Goal: Find specific page/section: Find specific page/section

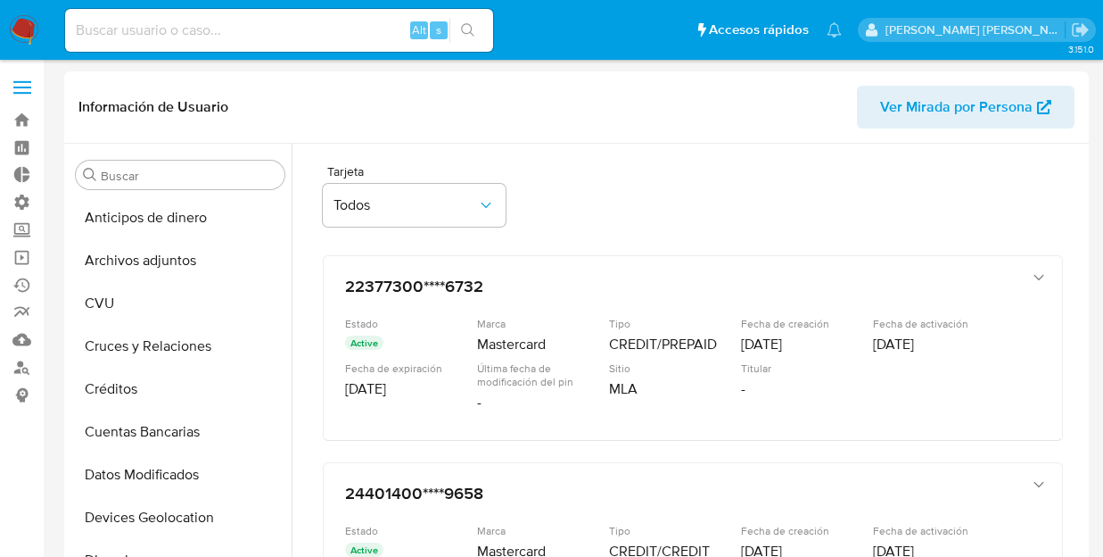
select select "10"
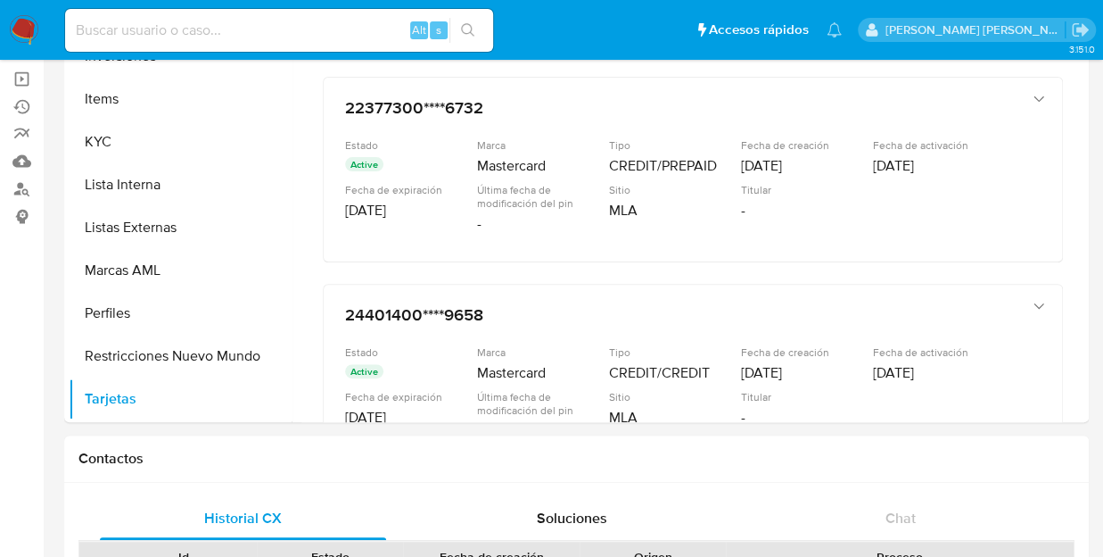
scroll to position [707, 0]
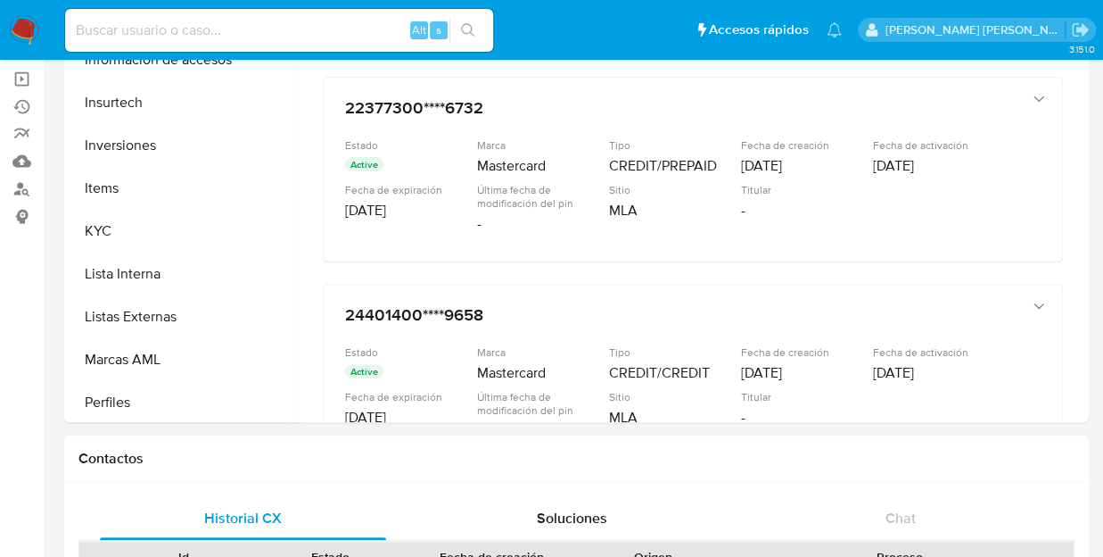
click at [181, 31] on input at bounding box center [279, 30] width 428 height 23
type input "alertas"
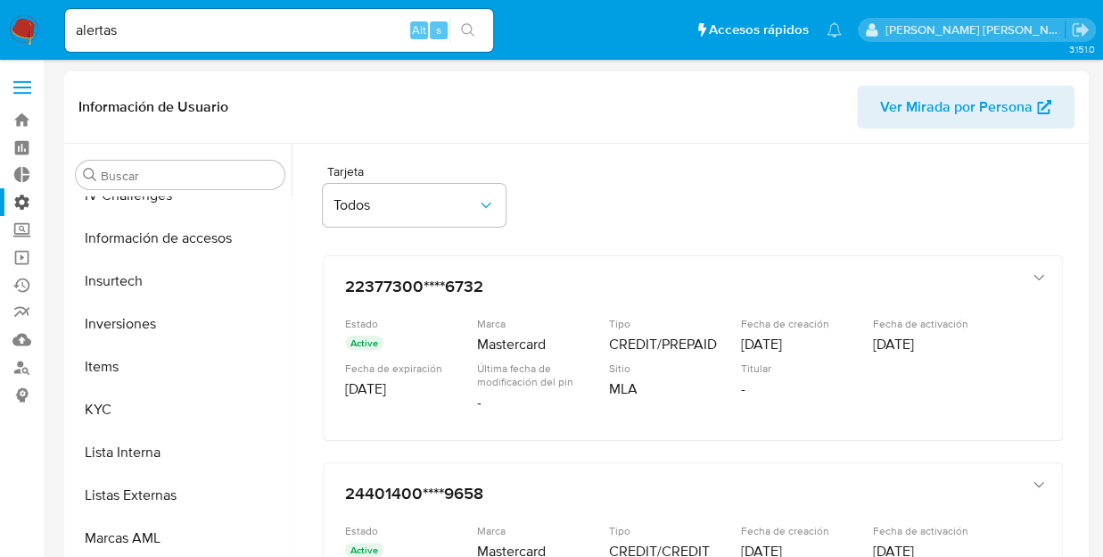
click at [20, 200] on label "Administración" at bounding box center [106, 202] width 212 height 28
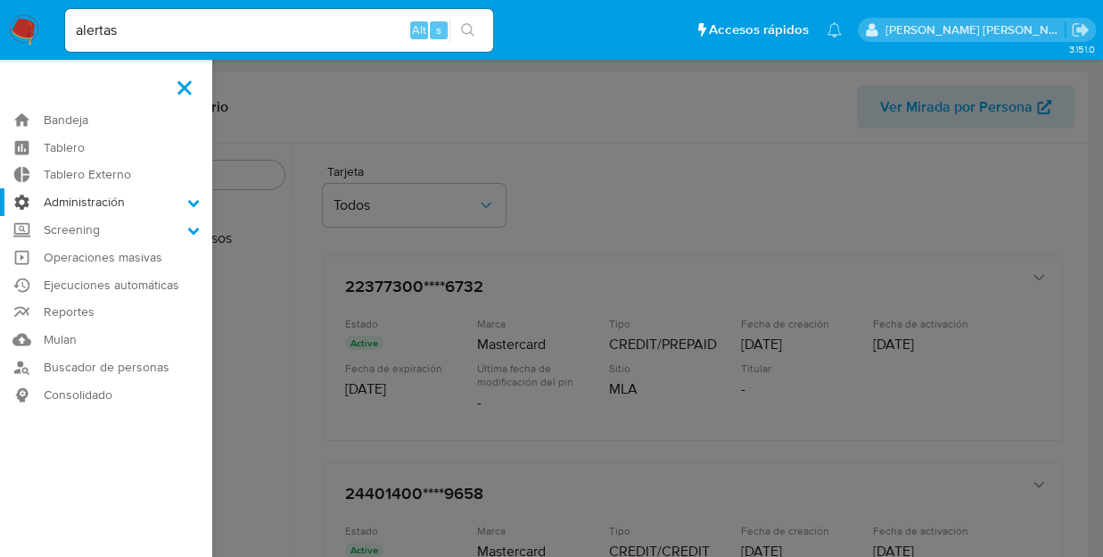
click at [0, 0] on input "Administración" at bounding box center [0, 0] width 0 height 0
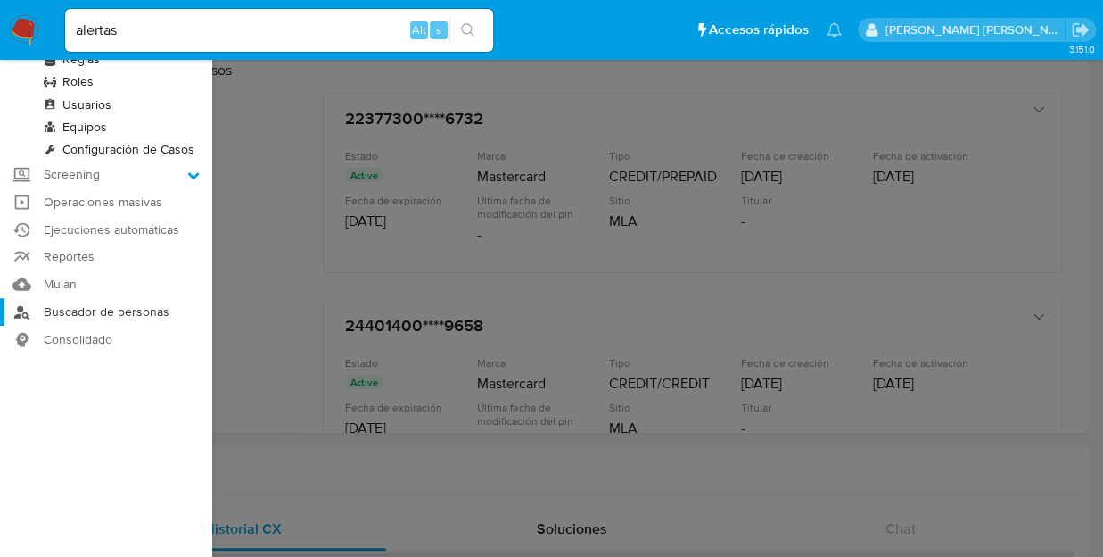
scroll to position [178, 0]
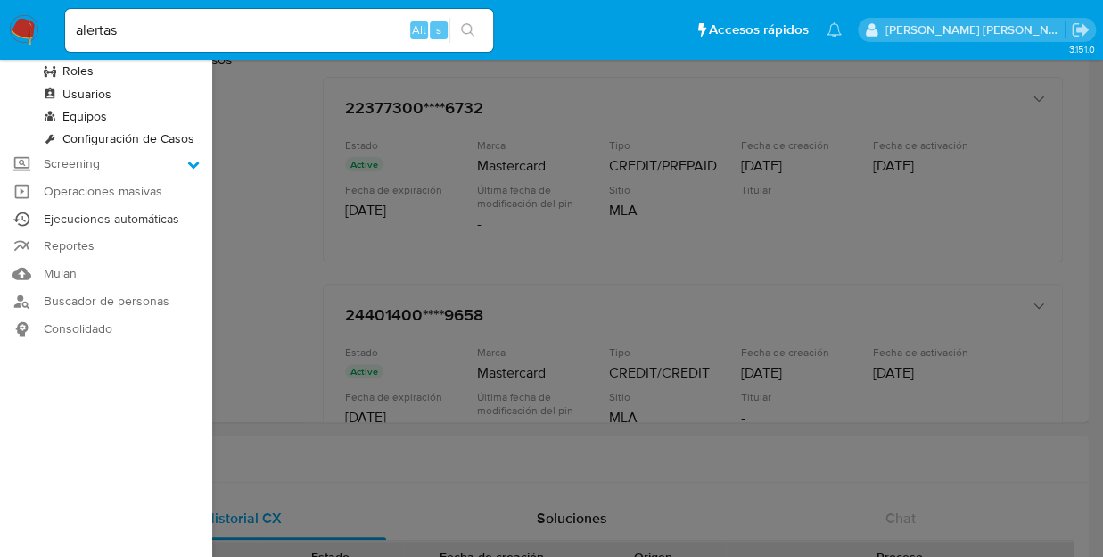
click at [103, 217] on link "Ejecuciones automáticas" at bounding box center [106, 219] width 212 height 28
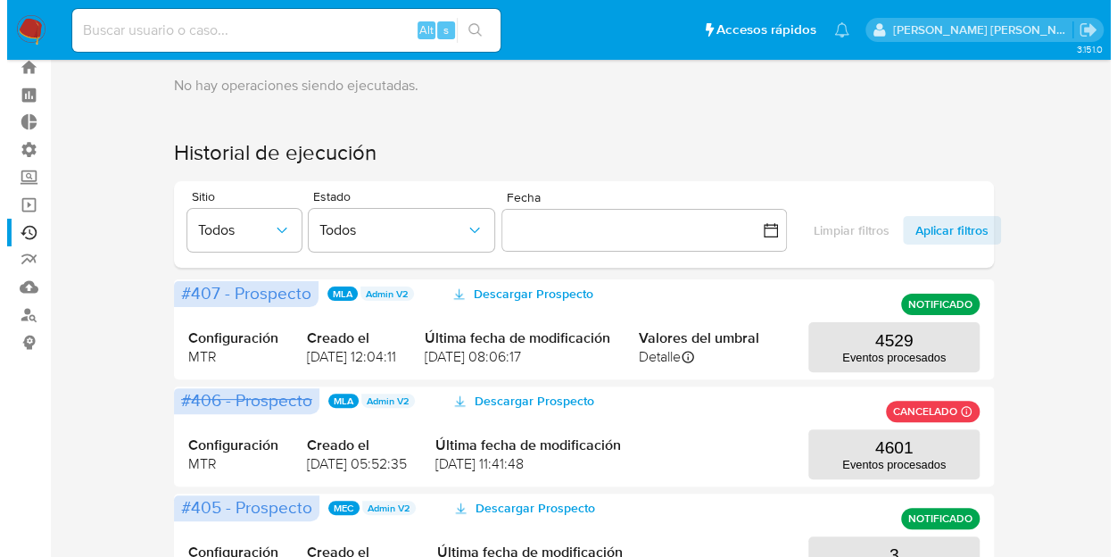
scroll to position [89, 0]
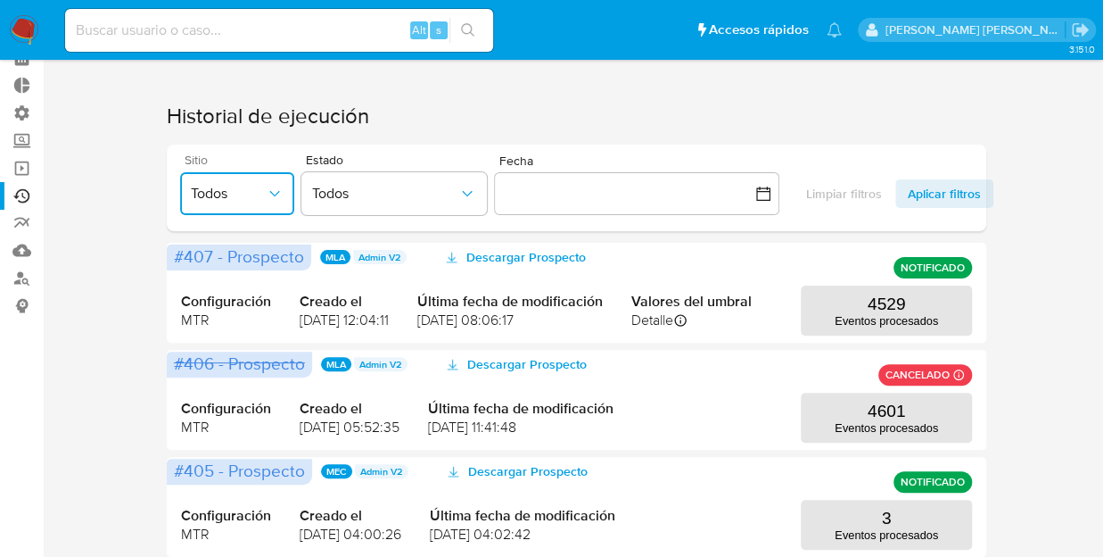
click at [259, 192] on span "Todos" at bounding box center [228, 194] width 75 height 18
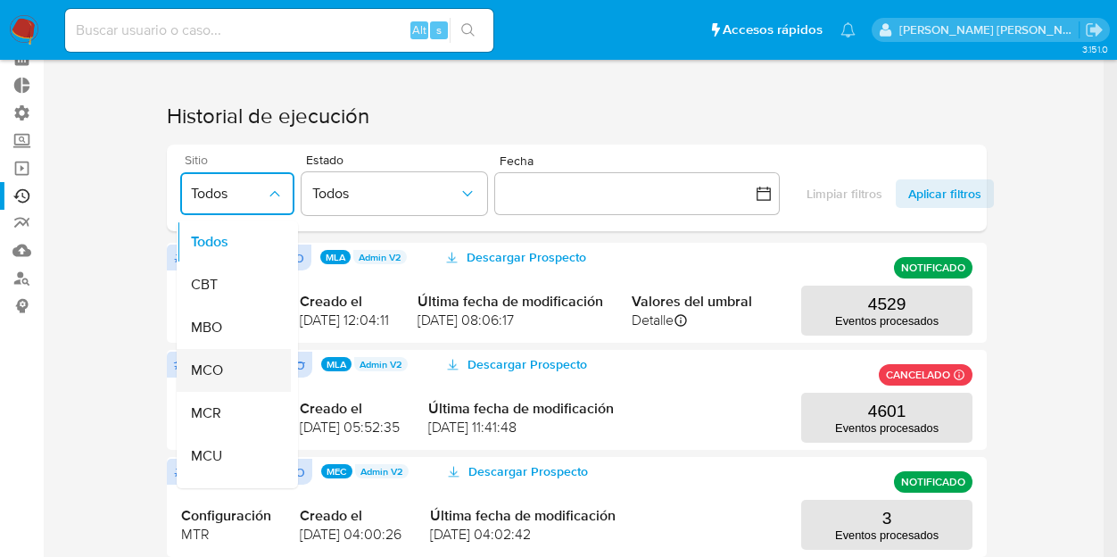
scroll to position [357, 0]
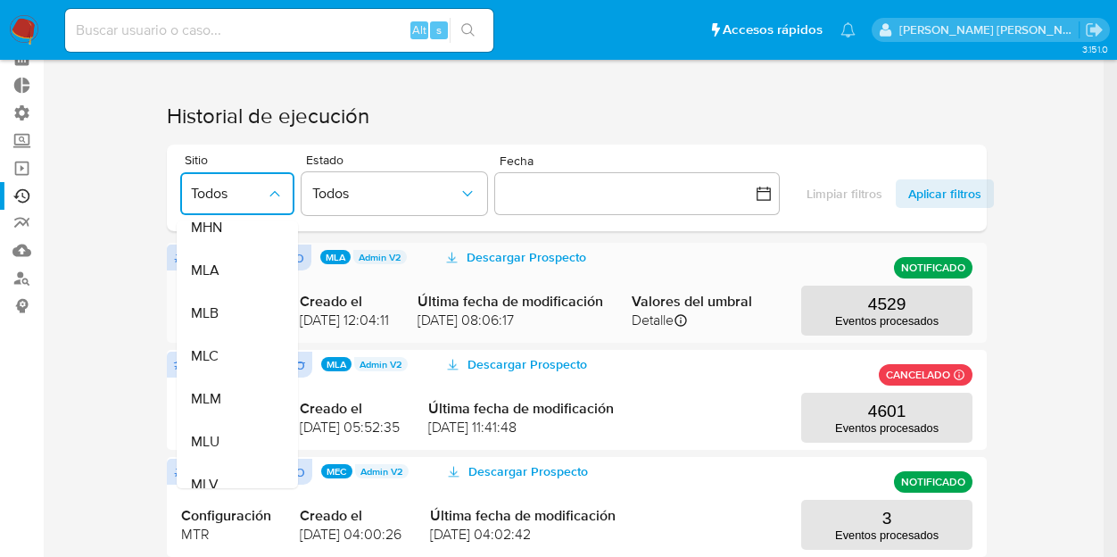
click at [241, 270] on div "MLA" at bounding box center [228, 270] width 75 height 43
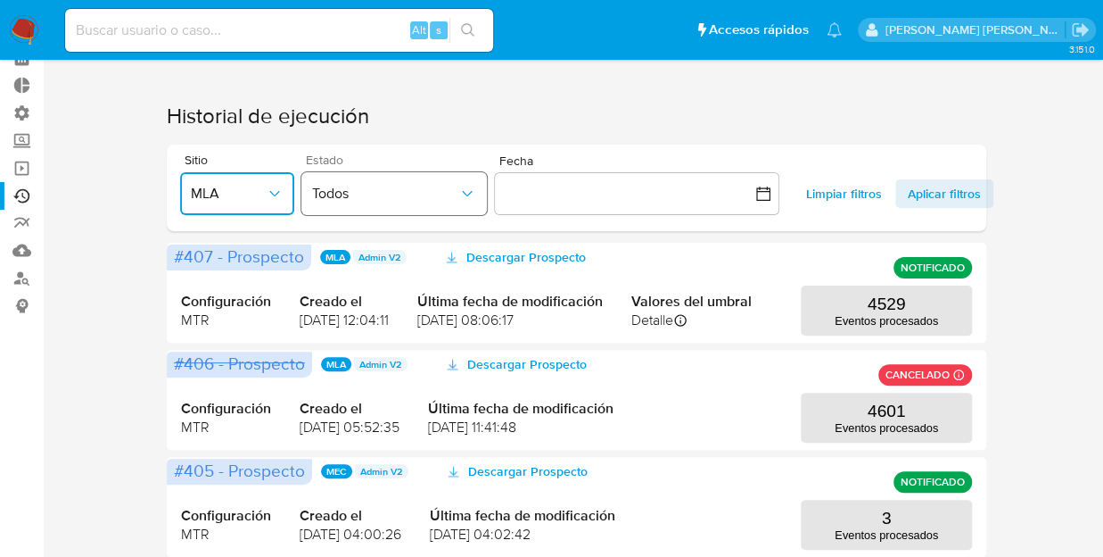
click at [432, 194] on span "Todos" at bounding box center [385, 194] width 146 height 18
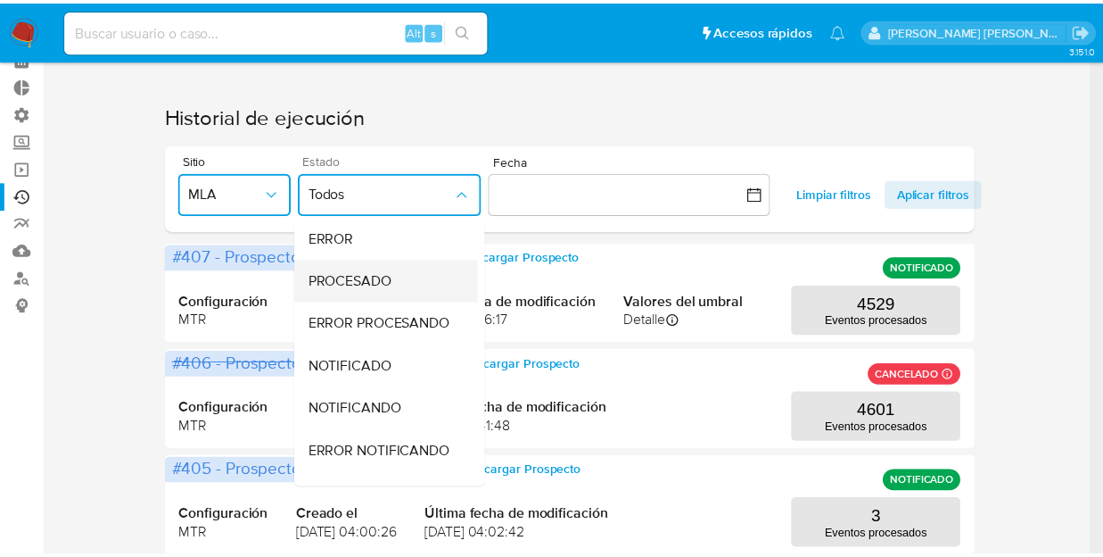
scroll to position [0, 0]
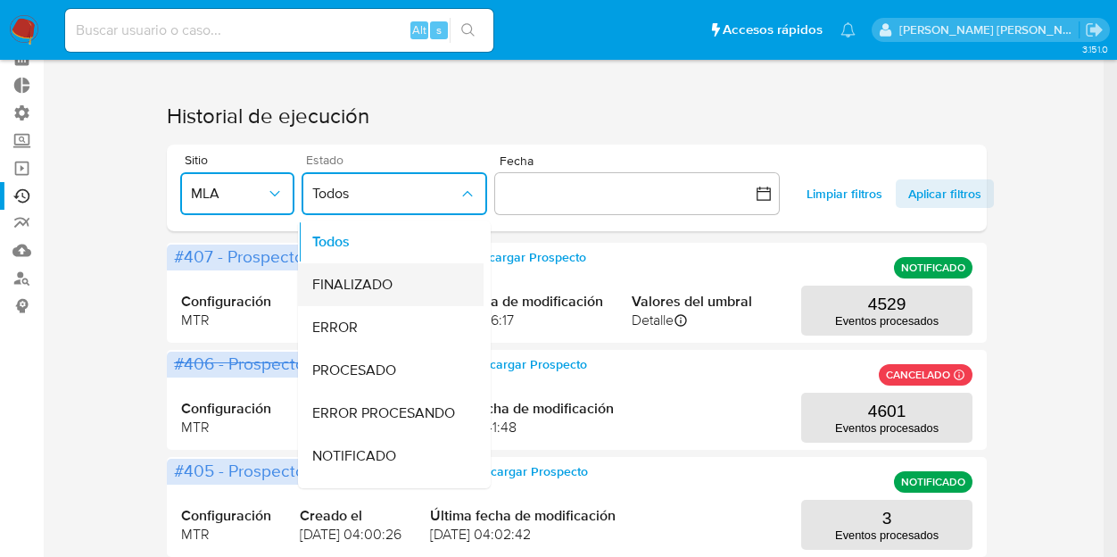
click at [391, 279] on span "FINALIZADO" at bounding box center [352, 285] width 80 height 18
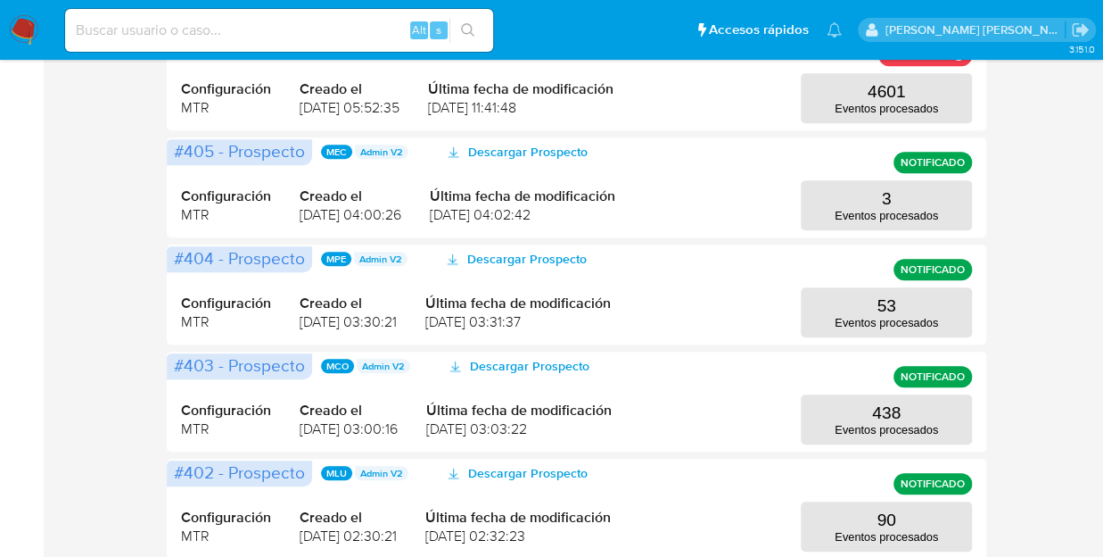
scroll to position [104, 0]
